Goal: Information Seeking & Learning: Learn about a topic

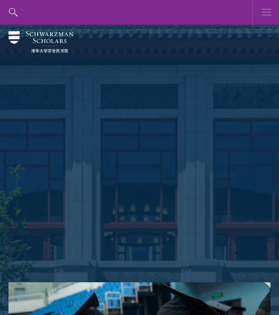
click at [256, 14] on button "button" at bounding box center [267, 12] width 25 height 25
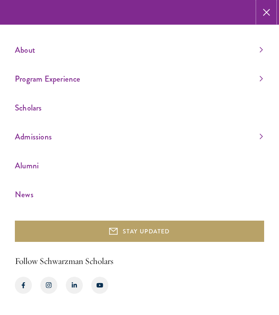
click at [266, 14] on icon "button" at bounding box center [266, 12] width 7 height 25
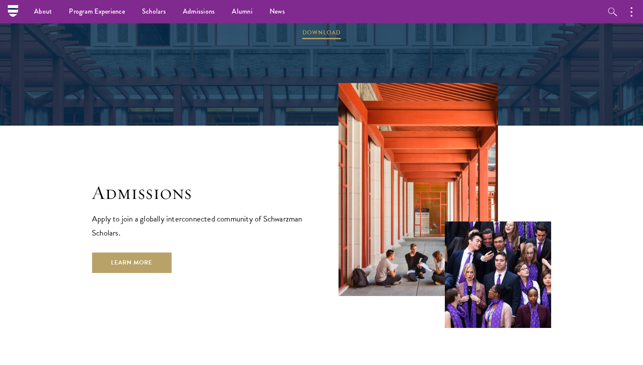
scroll to position [1285, 0]
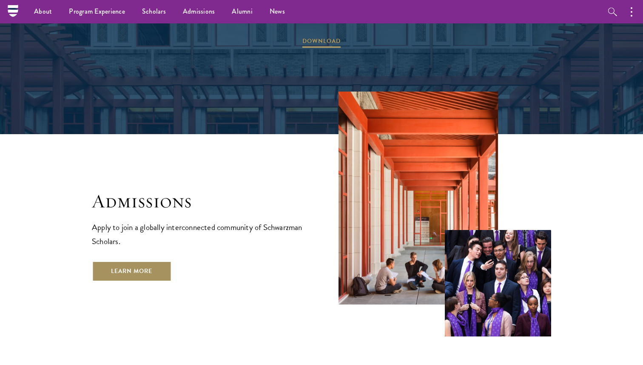
click at [128, 261] on link "Learn More" at bounding box center [132, 271] width 80 height 20
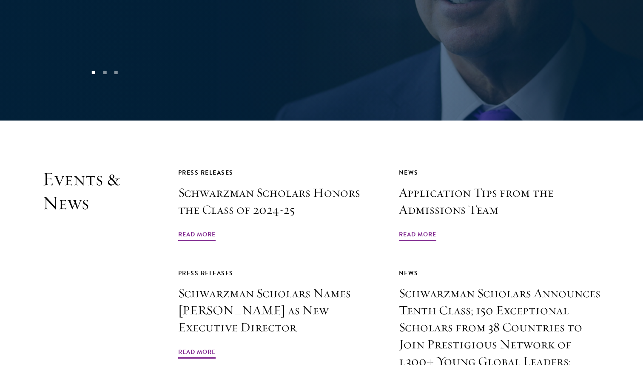
scroll to position [1871, 0]
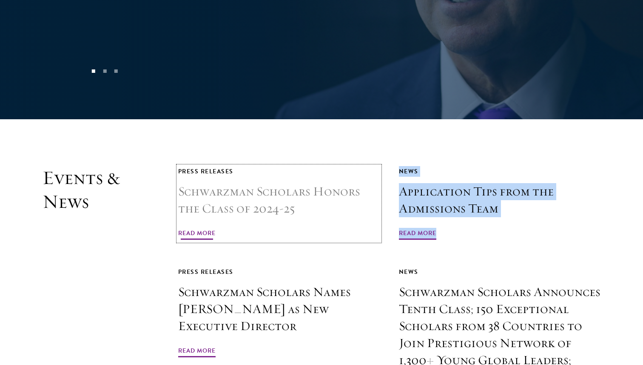
click at [266, 166] on div "Press Releases" at bounding box center [279, 171] width 202 height 11
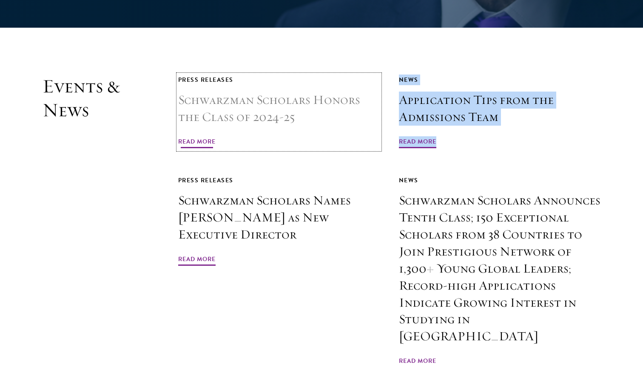
scroll to position [1963, 0]
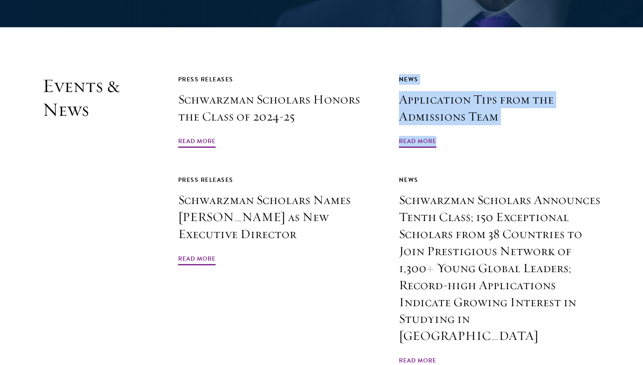
click at [23, 239] on section "Events & News Press Releases Schwarzman Scholars Honors the Class of 2024-25 Re…" at bounding box center [321, 244] width 643 height 340
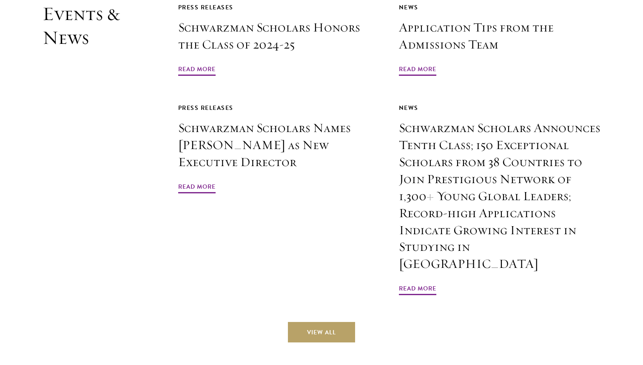
scroll to position [2040, 0]
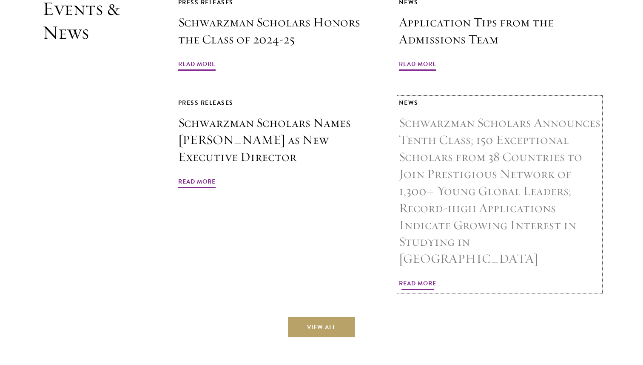
click at [279, 213] on h3 "Schwarzman Scholars Announces Tenth Class; 150 Exceptional Scholars from 38 Cou…" at bounding box center [500, 190] width 202 height 153
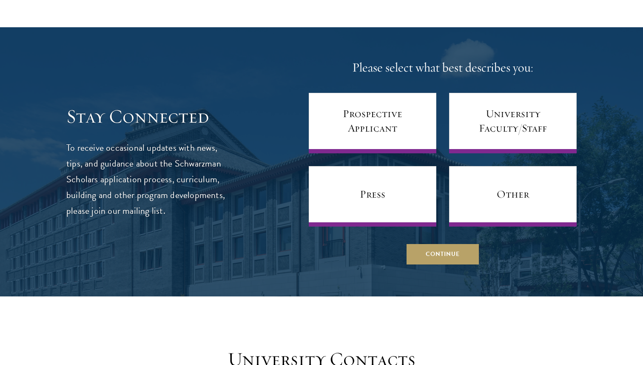
scroll to position [3331, 0]
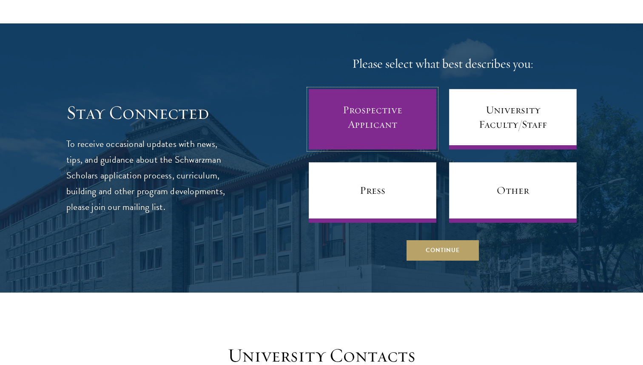
click at [402, 108] on link "Prospective Applicant" at bounding box center [373, 119] width 128 height 60
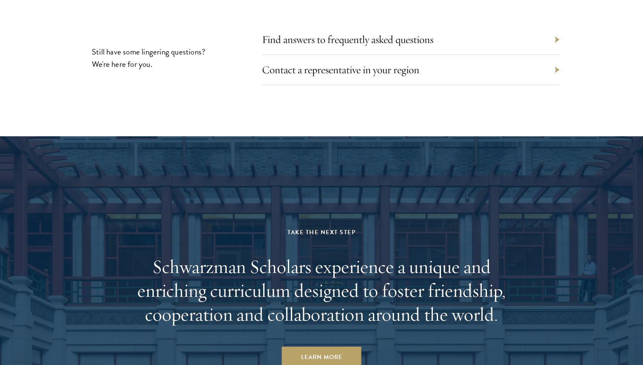
scroll to position [3968, 0]
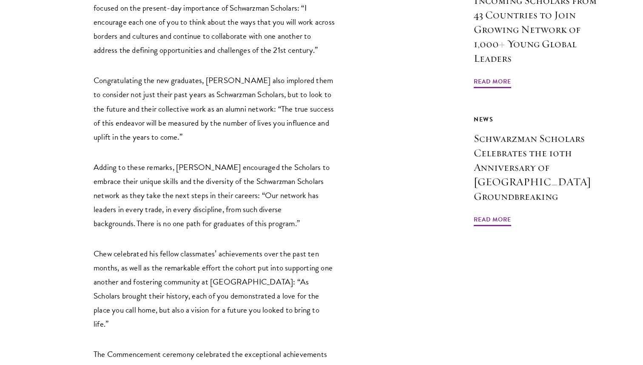
scroll to position [760, 0]
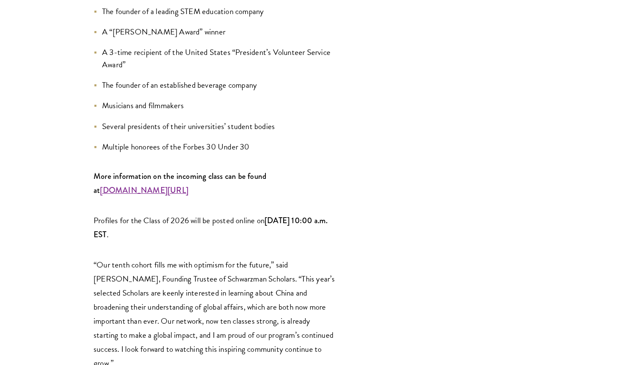
scroll to position [1184, 0]
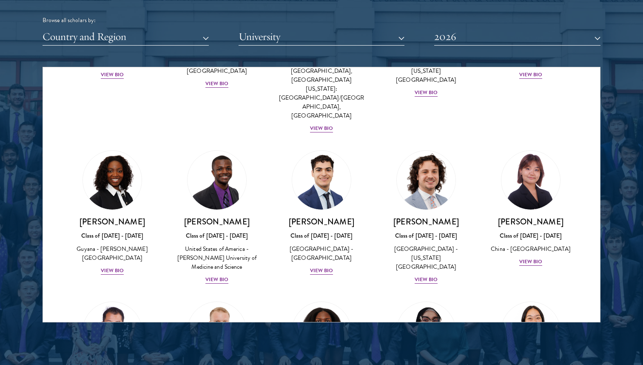
scroll to position [1434, 0]
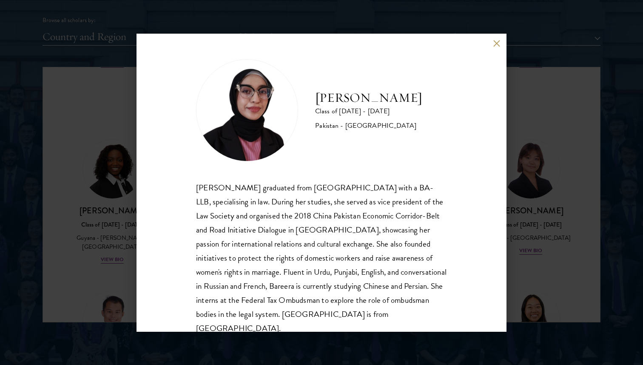
scroll to position [15, 0]
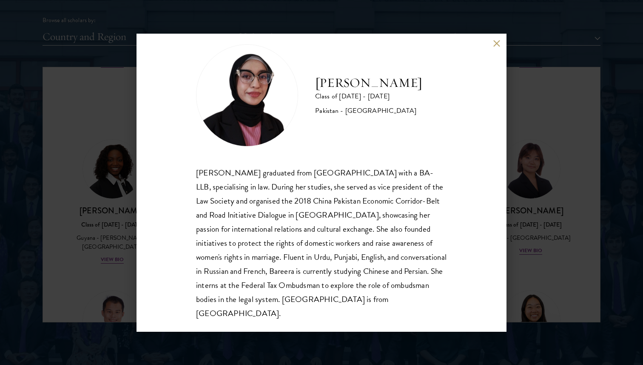
click at [547, 210] on div "Bree Javed Class of 2025 - 2026 Pakistan - Bahria University Bareera Javed grad…" at bounding box center [321, 182] width 643 height 365
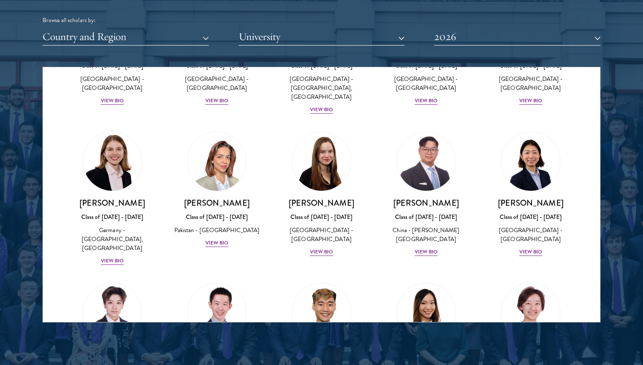
scroll to position [2083, 0]
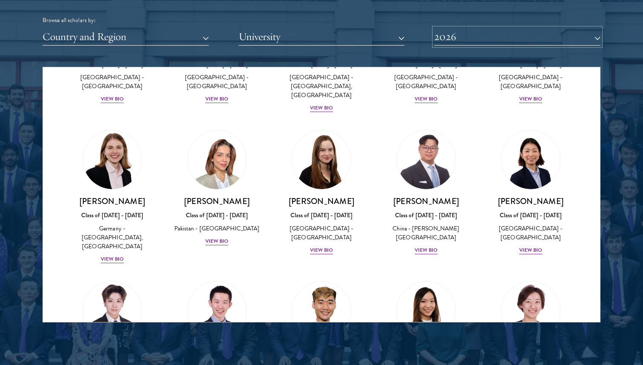
click at [499, 40] on button "2026" at bounding box center [517, 36] width 166 height 17
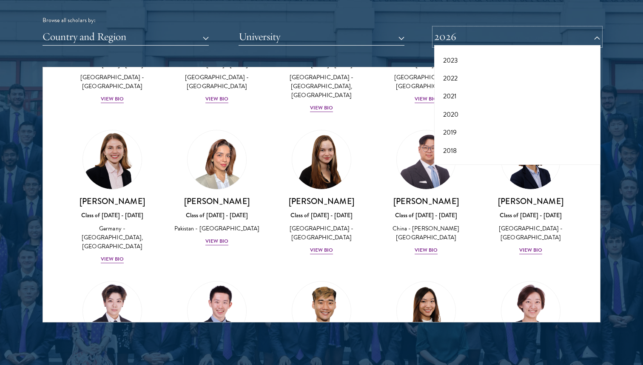
scroll to position [80, 0]
click at [458, 91] on button "2021" at bounding box center [517, 89] width 161 height 18
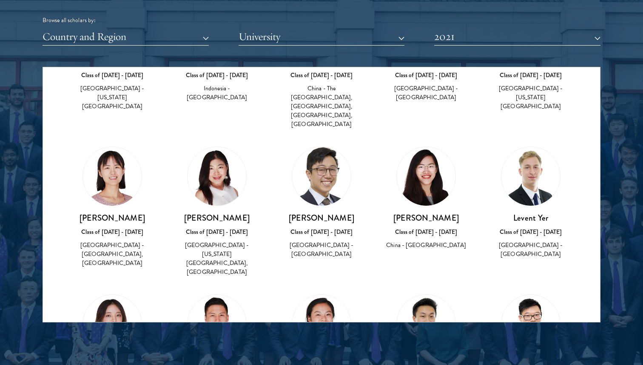
scroll to position [3400, 0]
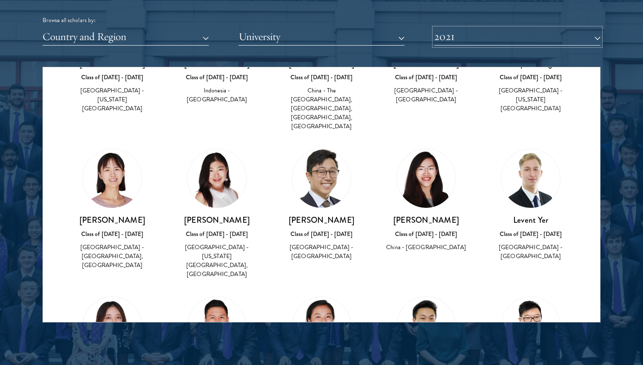
click at [551, 30] on button "2021" at bounding box center [517, 36] width 166 height 17
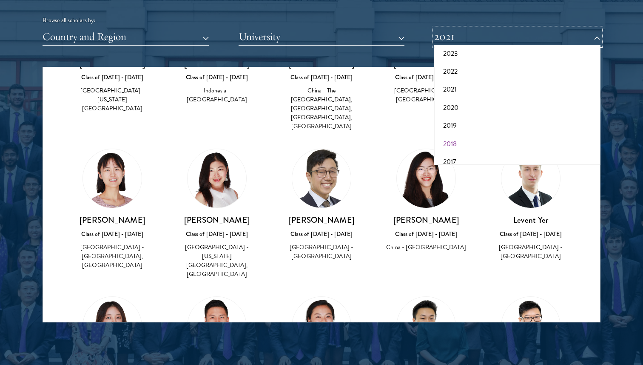
scroll to position [88, 0]
click at [466, 102] on button "2020" at bounding box center [517, 99] width 161 height 18
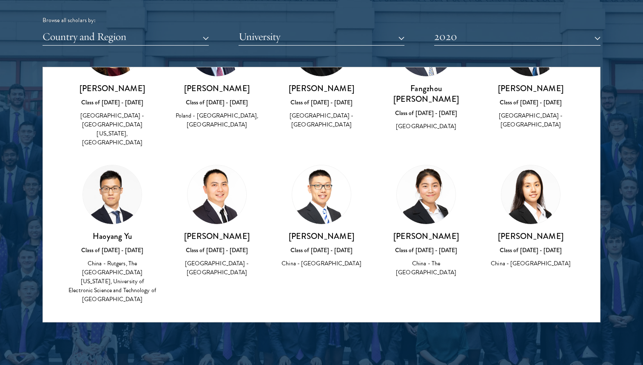
scroll to position [3566, 0]
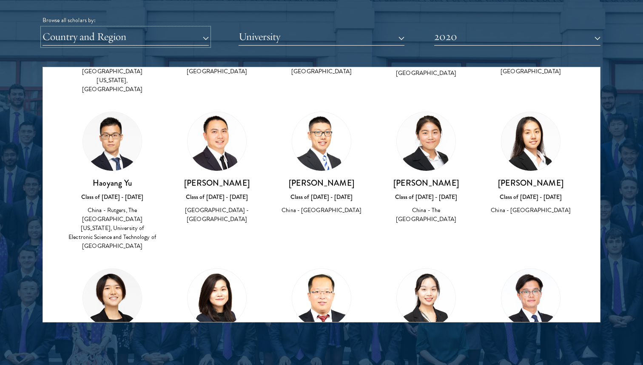
click at [185, 42] on button "Country and Region" at bounding box center [126, 36] width 166 height 17
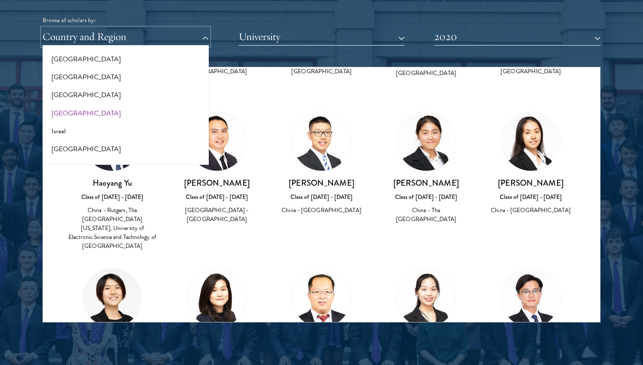
scroll to position [662, 0]
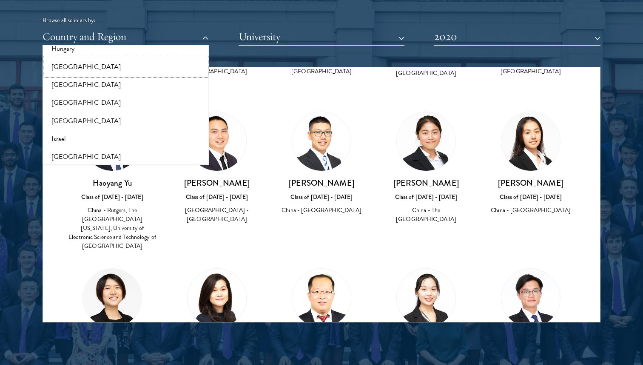
click at [63, 63] on button "[GEOGRAPHIC_DATA]" at bounding box center [125, 67] width 161 height 18
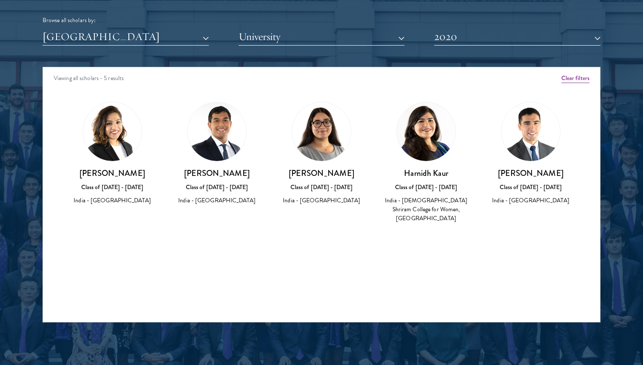
click at [518, 38] on button "2020" at bounding box center [517, 36] width 166 height 17
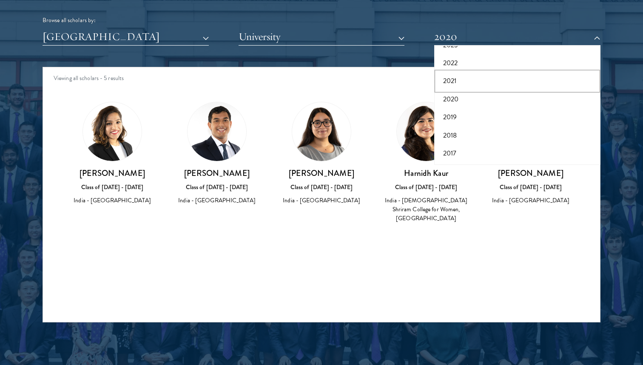
click at [461, 75] on button "2021" at bounding box center [517, 81] width 161 height 18
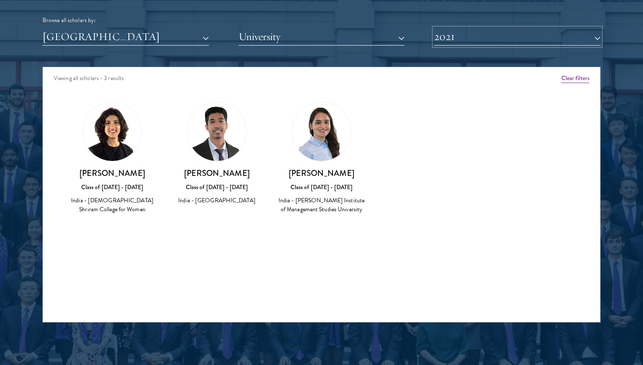
click at [495, 43] on button "2021" at bounding box center [517, 36] width 166 height 17
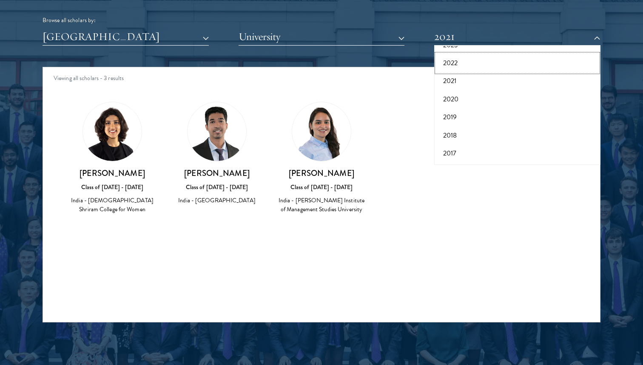
click at [464, 66] on button "2022" at bounding box center [517, 63] width 161 height 18
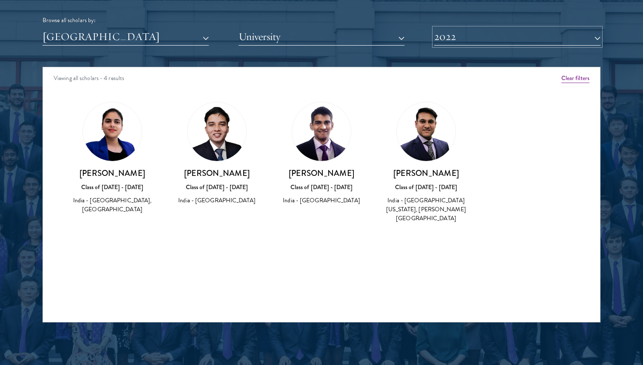
click at [492, 45] on button "2022" at bounding box center [517, 36] width 166 height 17
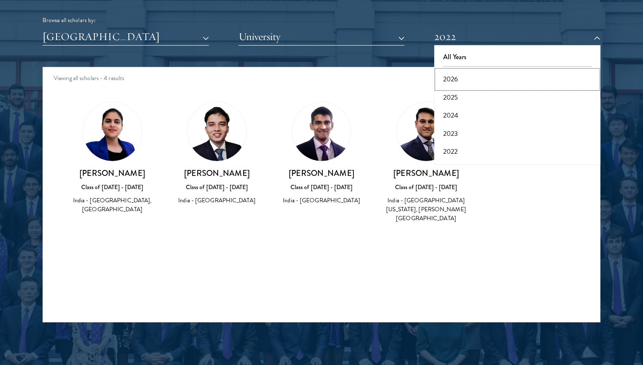
click at [472, 78] on button "2026" at bounding box center [517, 79] width 161 height 18
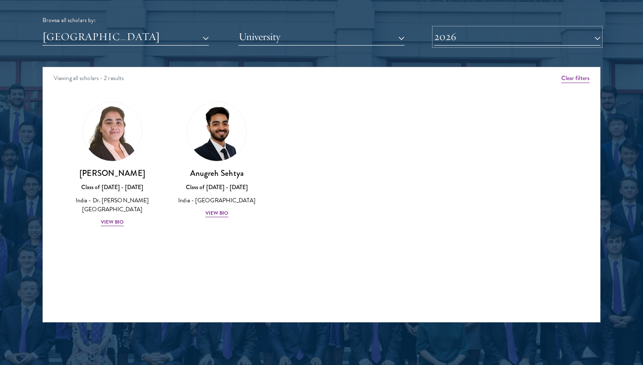
click at [484, 44] on button "2026" at bounding box center [517, 36] width 166 height 17
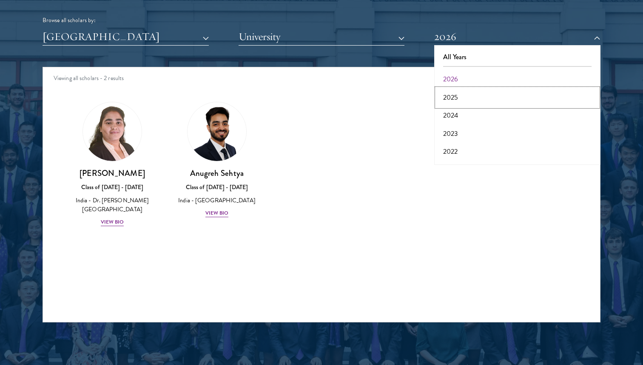
click at [456, 95] on button "2025" at bounding box center [517, 97] width 161 height 18
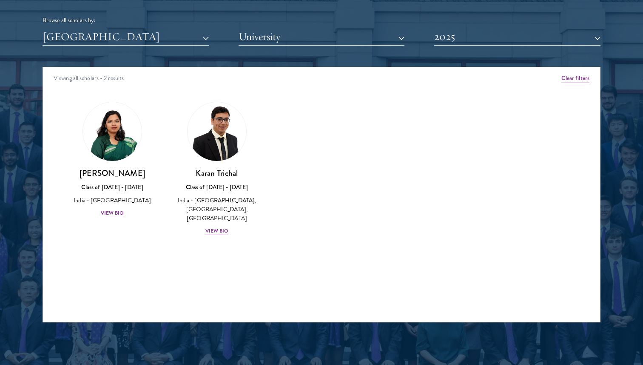
click at [455, 42] on button "2025" at bounding box center [517, 36] width 166 height 17
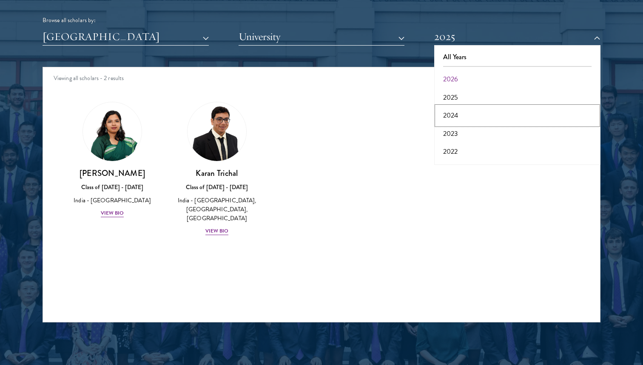
click at [449, 113] on button "2024" at bounding box center [517, 115] width 161 height 18
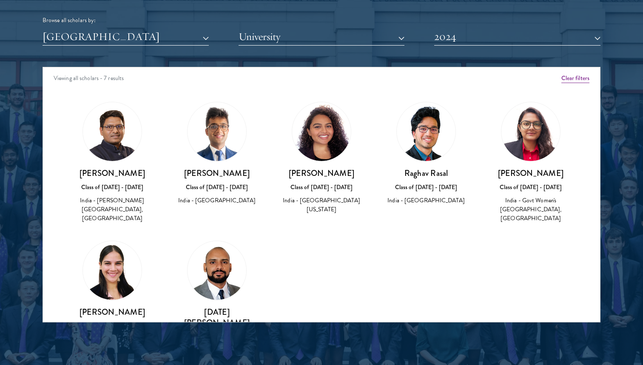
click at [527, 145] on img at bounding box center [531, 131] width 59 height 59
click at [534, 121] on img at bounding box center [531, 131] width 59 height 59
click at [574, 76] on button "Clear filters" at bounding box center [575, 78] width 28 height 9
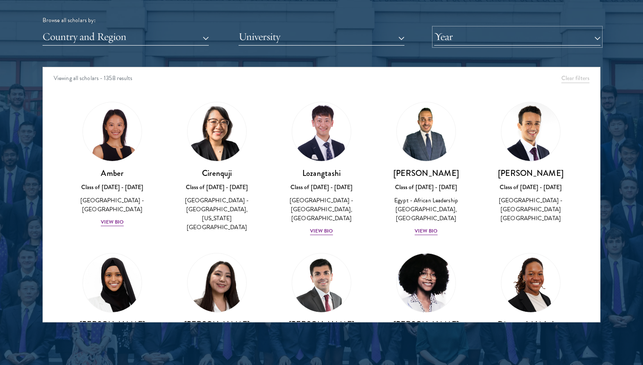
click at [484, 37] on button "Year" at bounding box center [517, 36] width 166 height 17
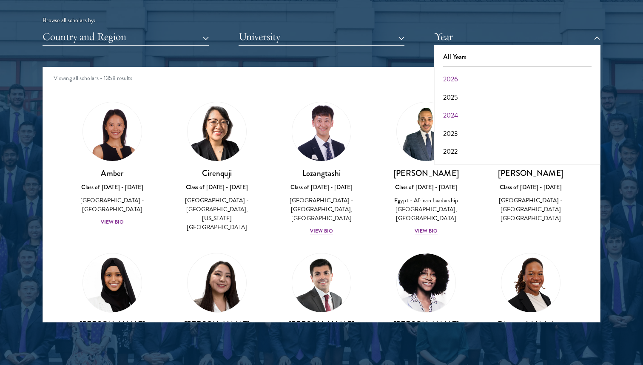
click at [461, 115] on button "2024" at bounding box center [517, 115] width 161 height 18
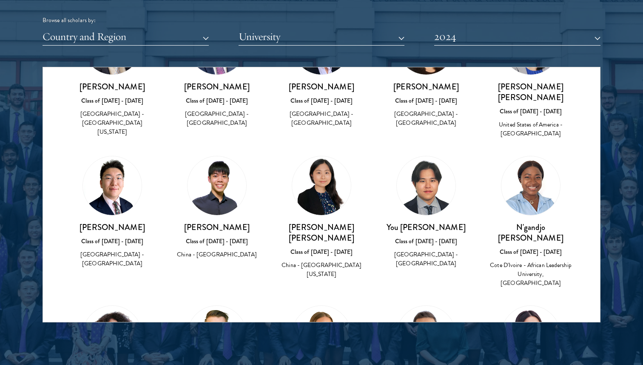
scroll to position [2822, 0]
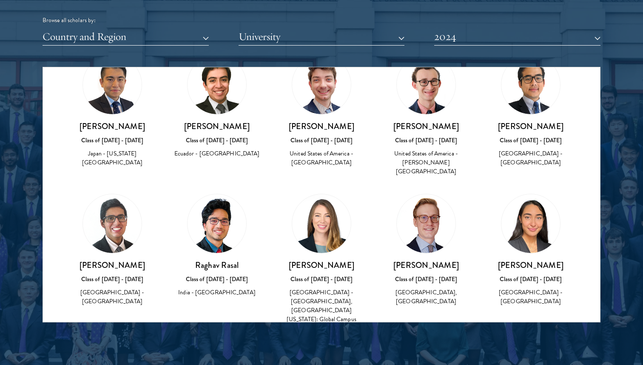
click at [325, 342] on img at bounding box center [321, 371] width 59 height 59
click at [303, 342] on img at bounding box center [321, 371] width 59 height 59
click at [496, 37] on button "2024" at bounding box center [517, 36] width 166 height 17
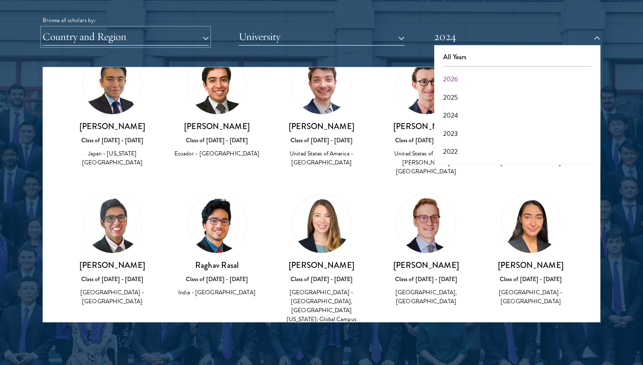
click at [196, 43] on button "Country and Region" at bounding box center [126, 36] width 166 height 17
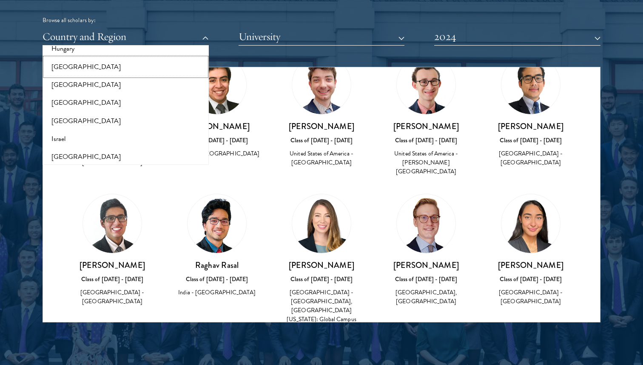
click at [125, 69] on button "[GEOGRAPHIC_DATA]" at bounding box center [125, 67] width 161 height 18
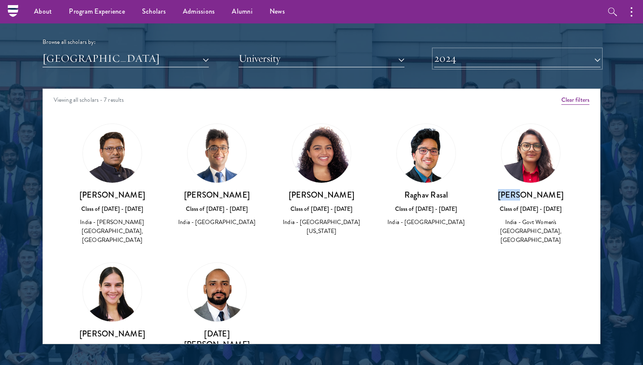
click at [461, 61] on button "2024" at bounding box center [517, 58] width 166 height 17
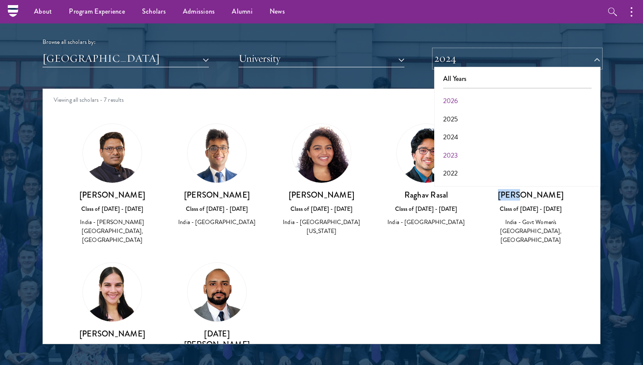
scroll to position [16, 0]
drag, startPoint x: 456, startPoint y: 147, endPoint x: 454, endPoint y: 142, distance: 5.1
click at [454, 142] on button "2023" at bounding box center [517, 139] width 161 height 18
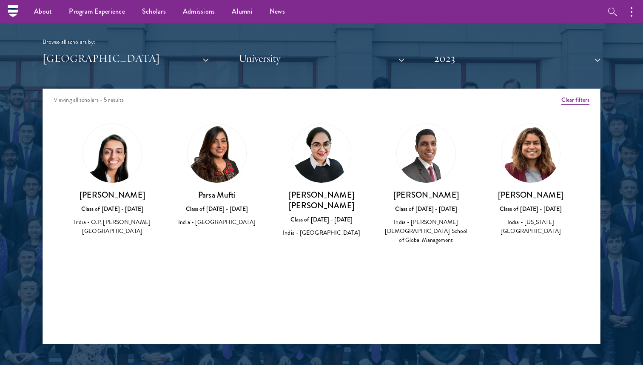
click at [221, 136] on img at bounding box center [217, 153] width 59 height 59
click at [184, 62] on button "[GEOGRAPHIC_DATA]" at bounding box center [126, 58] width 166 height 17
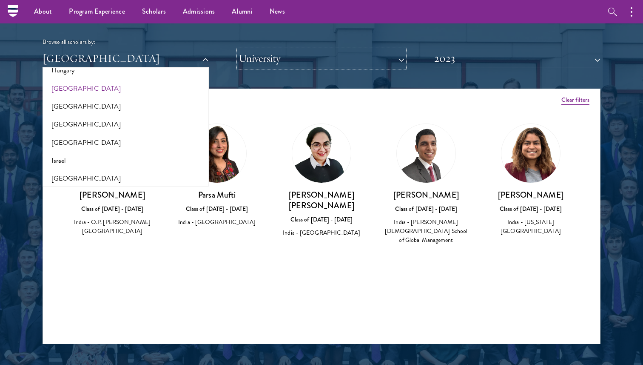
click at [289, 64] on button "University" at bounding box center [322, 58] width 166 height 17
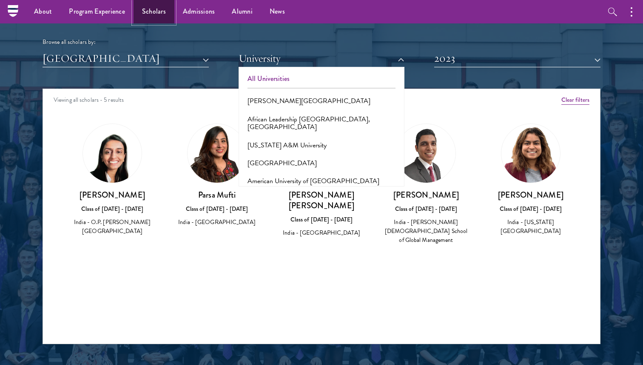
click at [150, 9] on link "Scholars" at bounding box center [154, 11] width 41 height 23
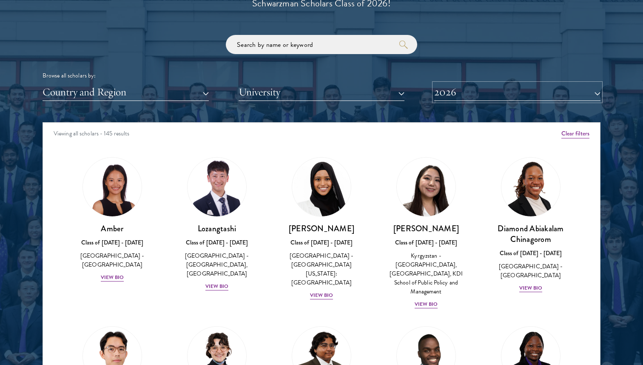
click at [484, 86] on button "2026" at bounding box center [517, 91] width 166 height 17
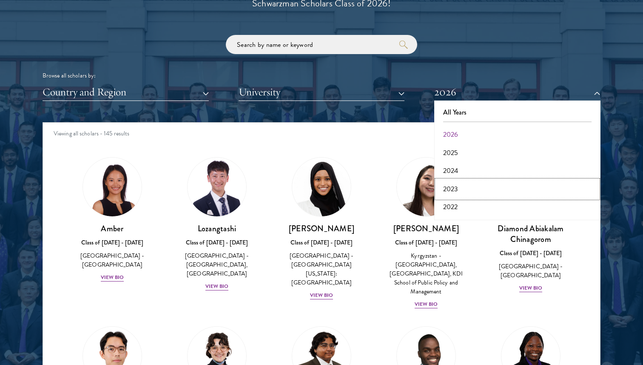
click at [456, 186] on button "2023" at bounding box center [517, 189] width 161 height 18
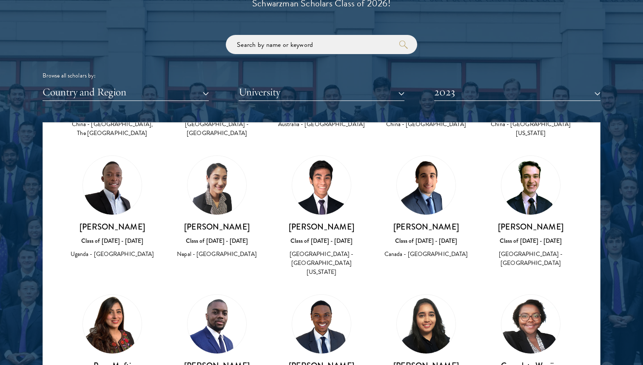
scroll to position [1993, 0]
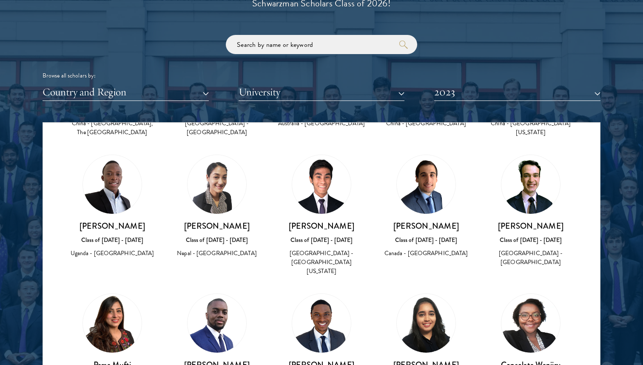
click at [124, 294] on img at bounding box center [112, 323] width 59 height 59
click at [117, 294] on img at bounding box center [112, 323] width 59 height 59
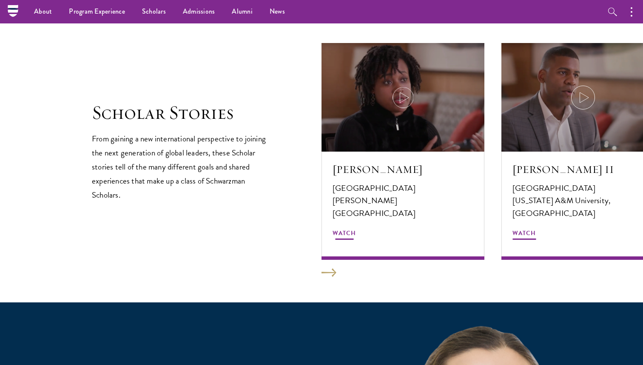
scroll to position [1436, 0]
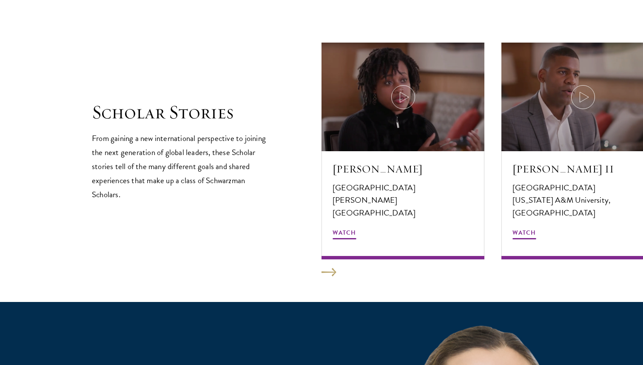
click at [330, 266] on section "Scholar Stories From gaining a new international perspective to joining the nex…" at bounding box center [321, 146] width 643 height 310
click at [330, 274] on button at bounding box center [329, 272] width 15 height 9
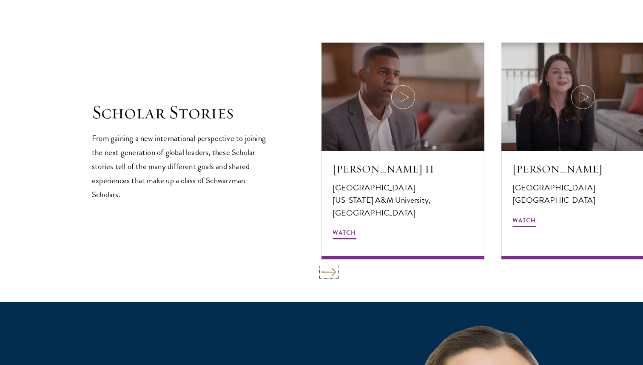
click at [330, 274] on button at bounding box center [329, 272] width 15 height 9
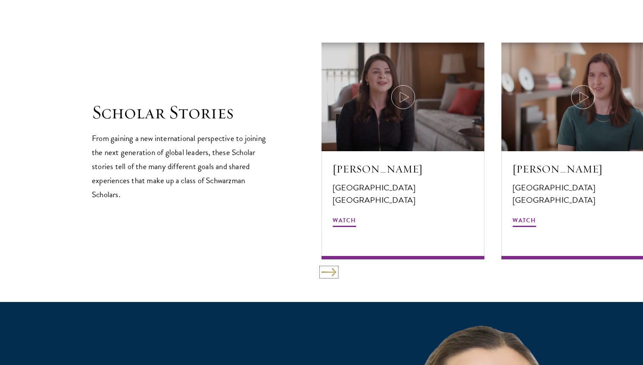
click at [330, 274] on button at bounding box center [329, 272] width 15 height 9
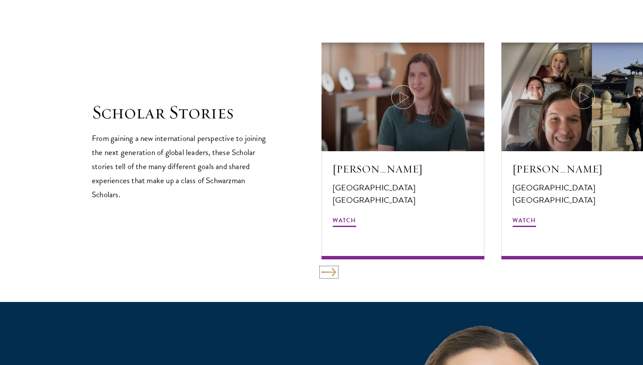
click at [330, 274] on button at bounding box center [329, 272] width 15 height 9
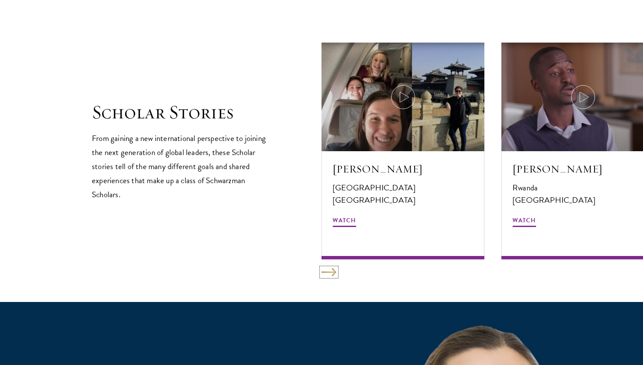
click at [330, 274] on button at bounding box center [329, 272] width 15 height 9
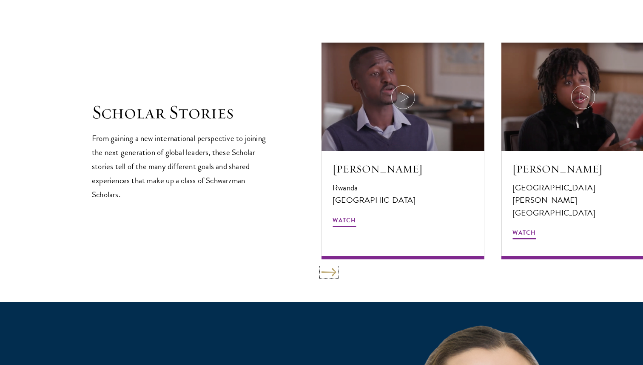
click at [330, 274] on button at bounding box center [329, 272] width 15 height 9
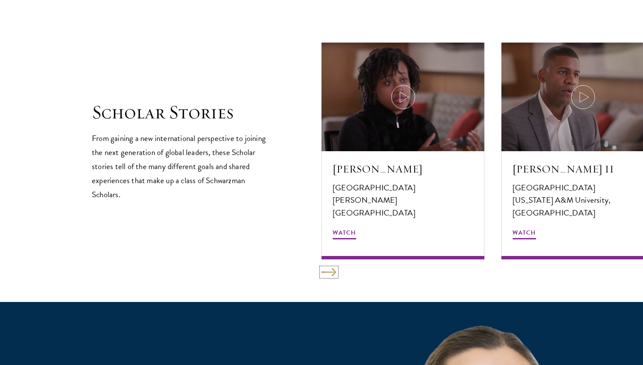
click at [330, 274] on button at bounding box center [329, 272] width 15 height 9
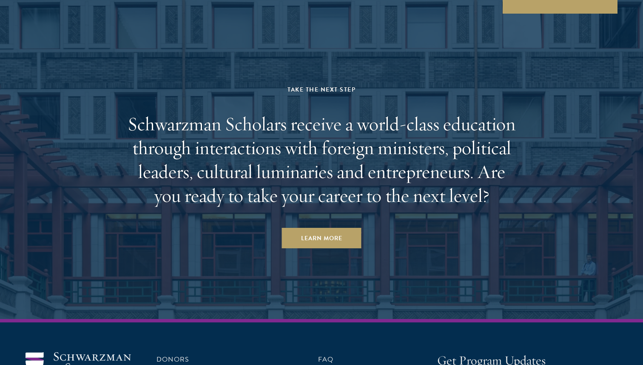
scroll to position [2599, 0]
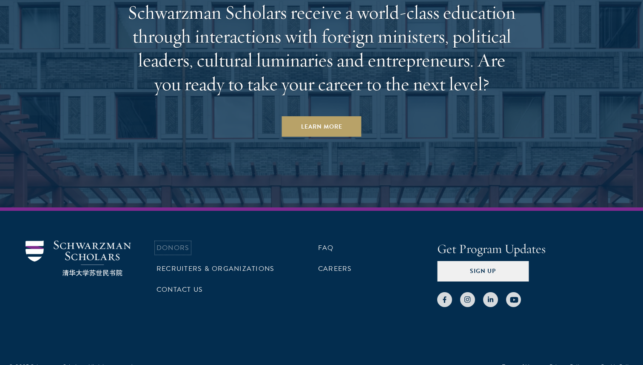
click at [177, 242] on link "Donors" at bounding box center [173, 247] width 33 height 10
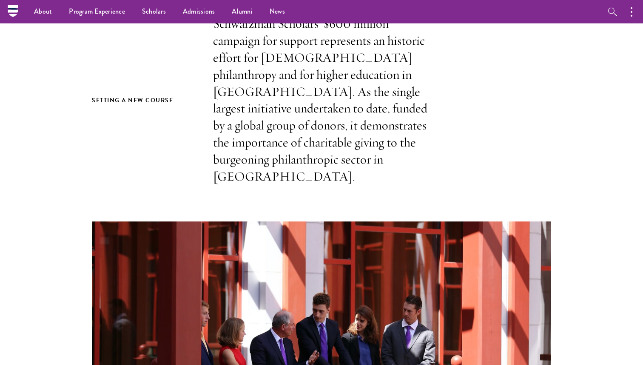
scroll to position [220, 0]
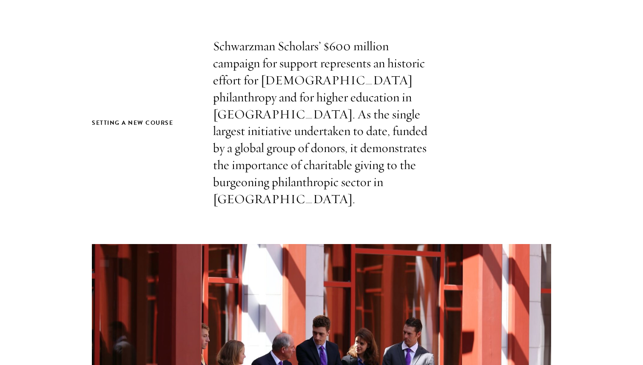
click at [139, 117] on h2 "Setting a new course" at bounding box center [144, 122] width 104 height 11
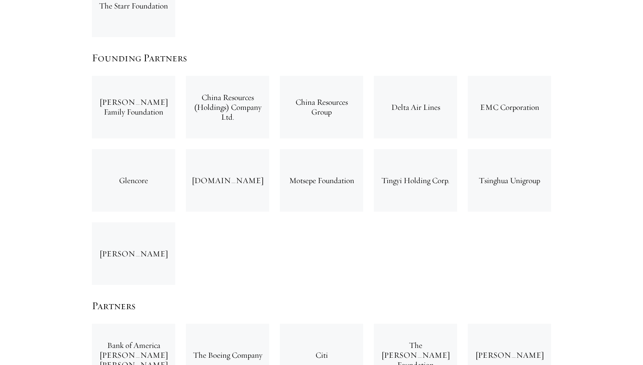
scroll to position [1537, 0]
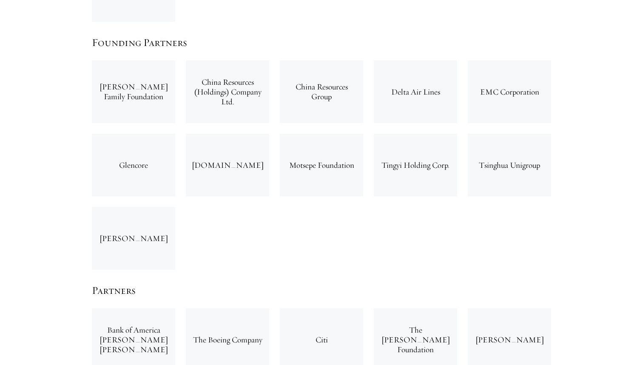
click at [535, 134] on div "Tsinghua Unigroup" at bounding box center [509, 165] width 83 height 63
click at [499, 134] on div "Tsinghua Unigroup" at bounding box center [509, 165] width 83 height 63
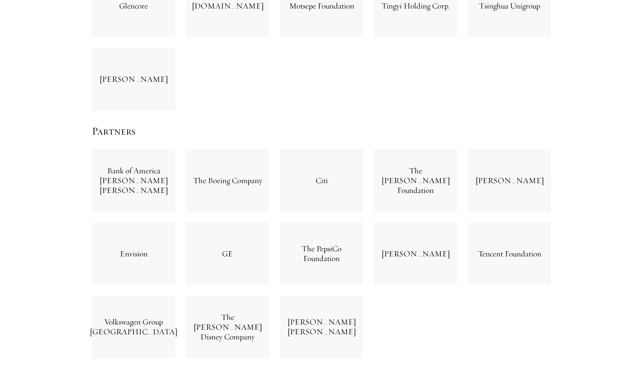
scroll to position [1710, 0]
